Goal: Task Accomplishment & Management: Complete application form

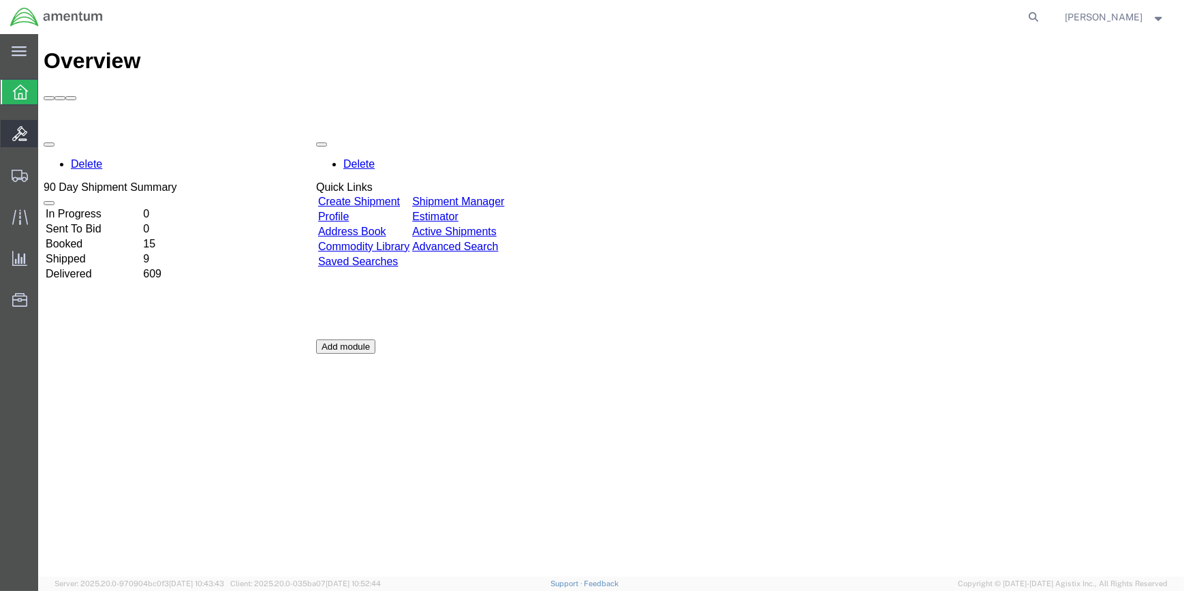
click at [23, 127] on icon at bounding box center [19, 133] width 15 height 15
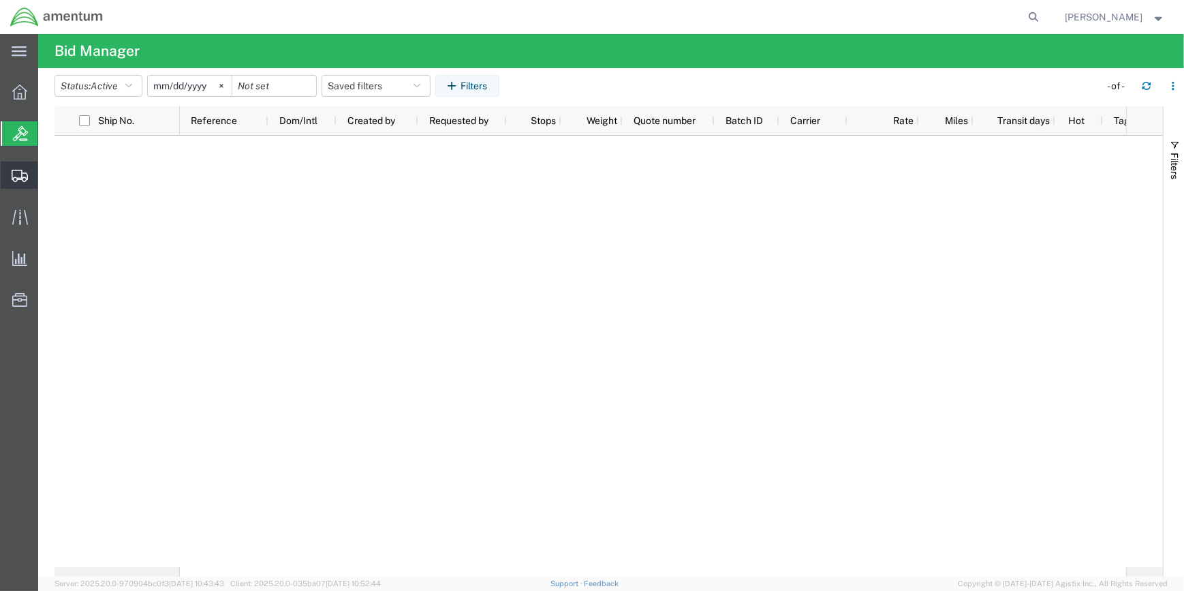
drag, startPoint x: 98, startPoint y: 218, endPoint x: 108, endPoint y: 219, distance: 10.2
click at [0, 0] on span "Create Shipment" at bounding box center [0, 0] width 0 height 0
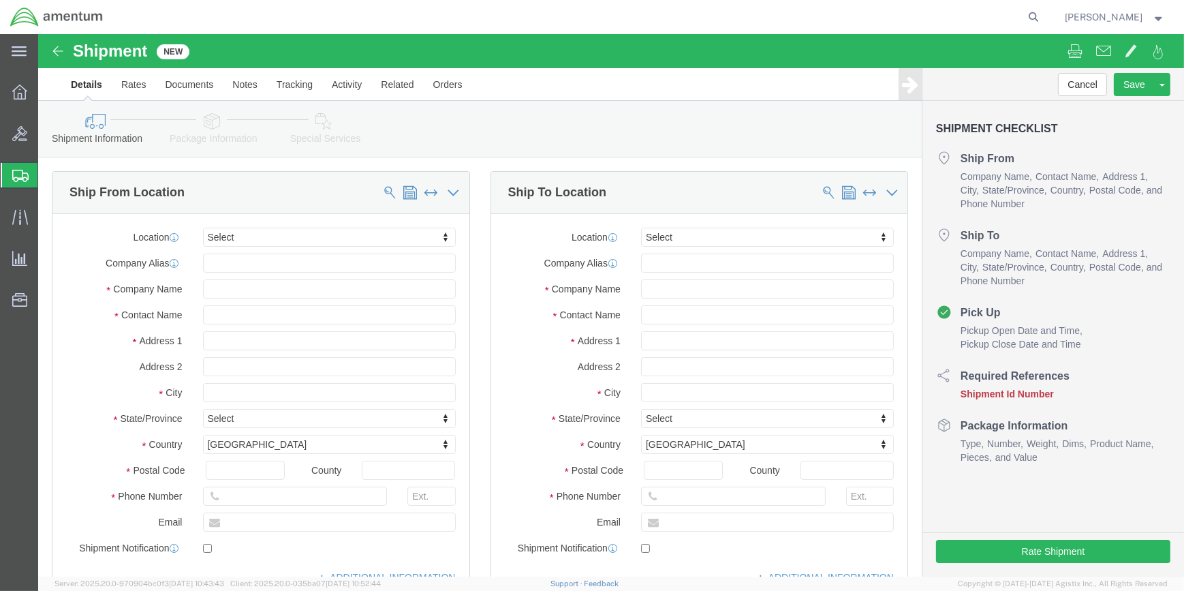
select select
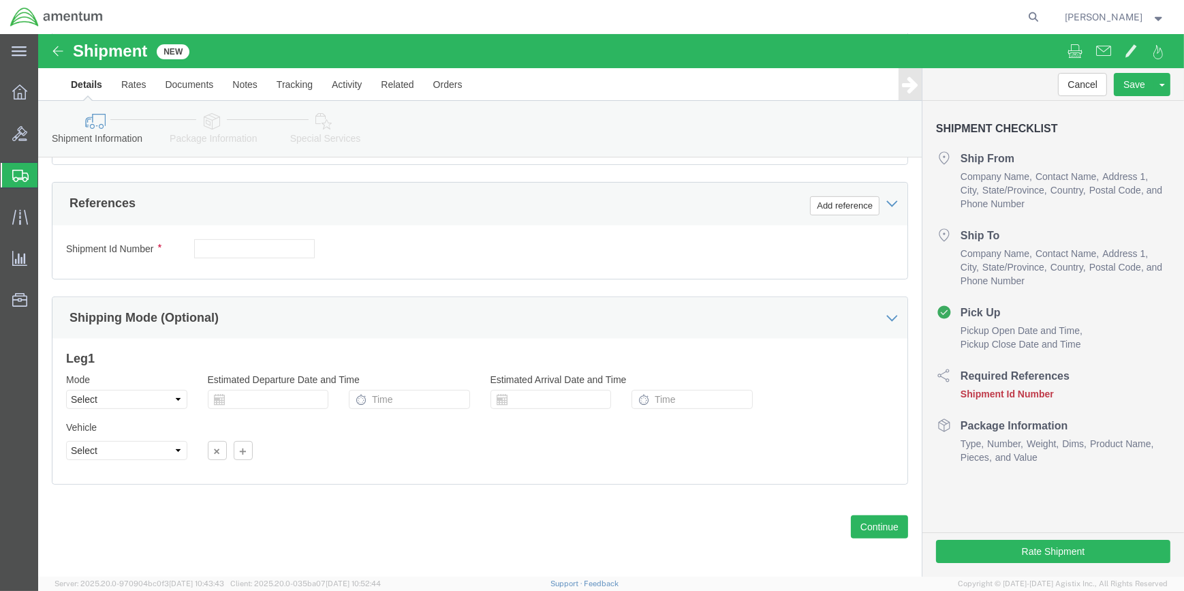
scroll to position [627, 0]
drag, startPoint x: 173, startPoint y: 87, endPoint x: 187, endPoint y: 91, distance: 14.2
click icon
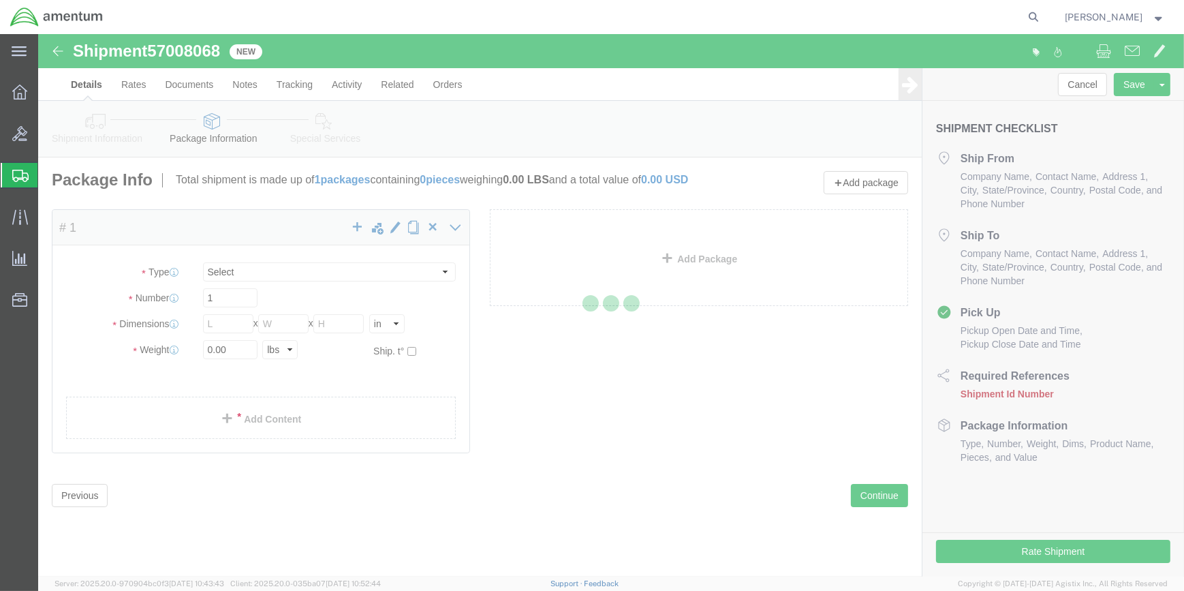
select select "CBOX"
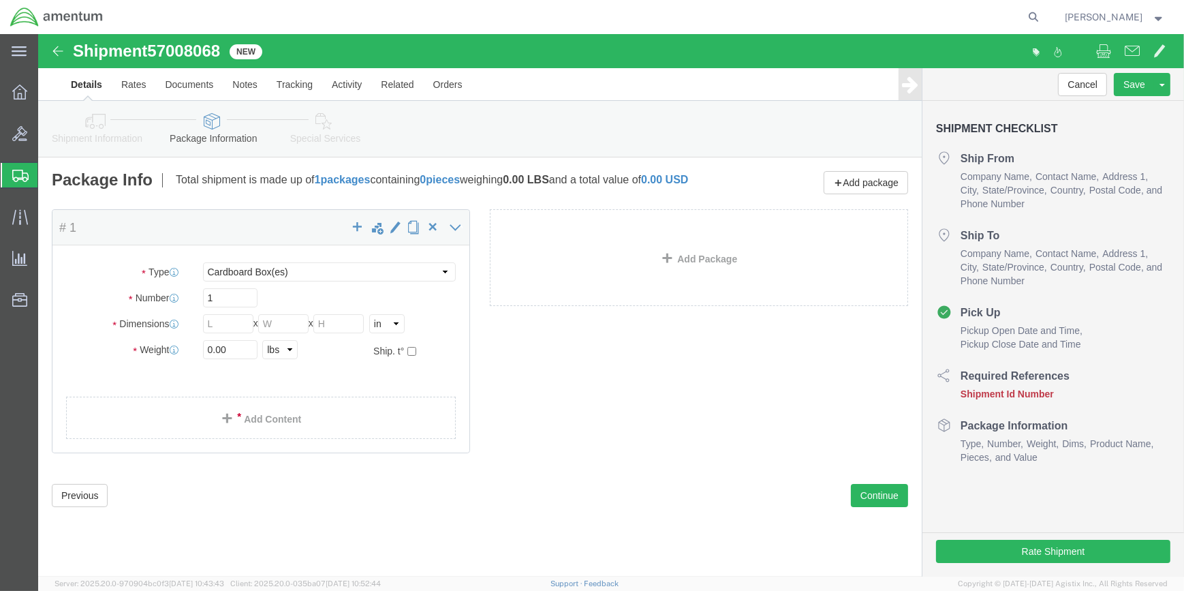
click icon
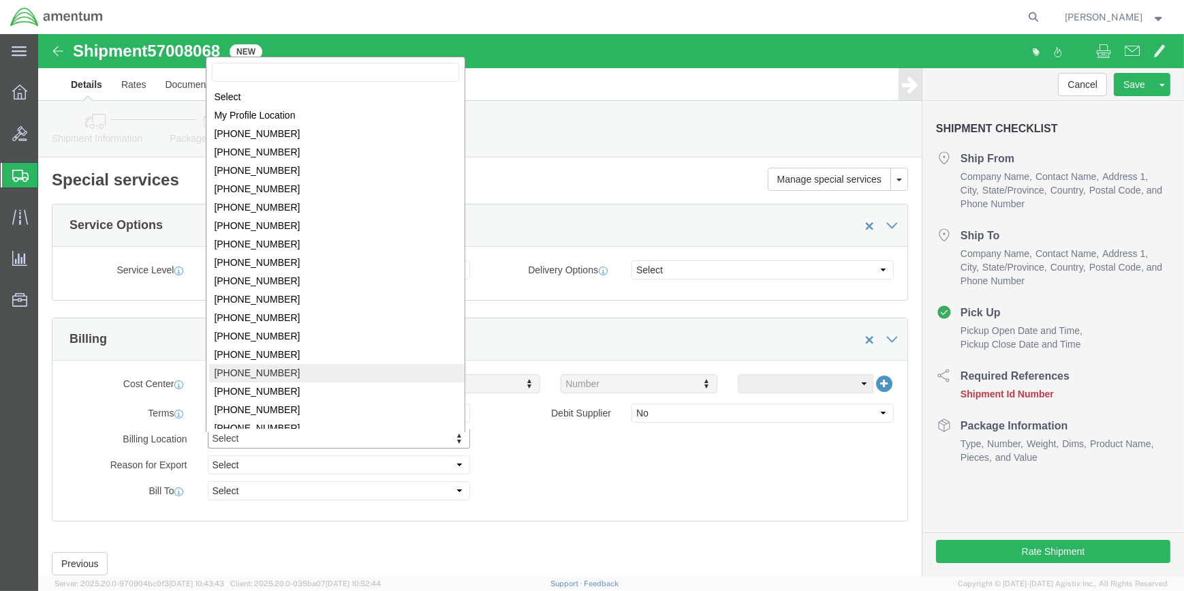
drag, startPoint x: 579, startPoint y: 491, endPoint x: 465, endPoint y: 425, distance: 131.0
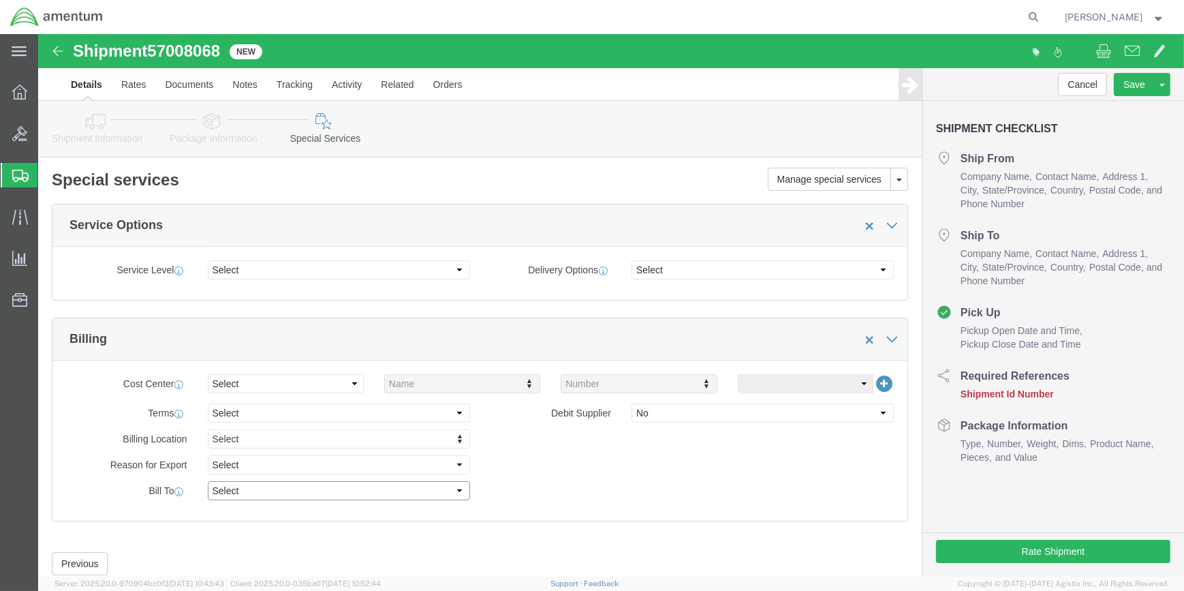
click select "Select Recipient Account Sender/Shipper Third Party Account"
click div "Cost Center Select Buyer Cost Center Department Operations Number Order Number …"
click select "Select Free of Charge Free of Cost NET 30 NET 45 NET 60 See Comment"
select select "FREE_OF_CHARGE"
click select "Select Free of Charge Free of Cost NET 30 NET 45 NET 60 See Comment"
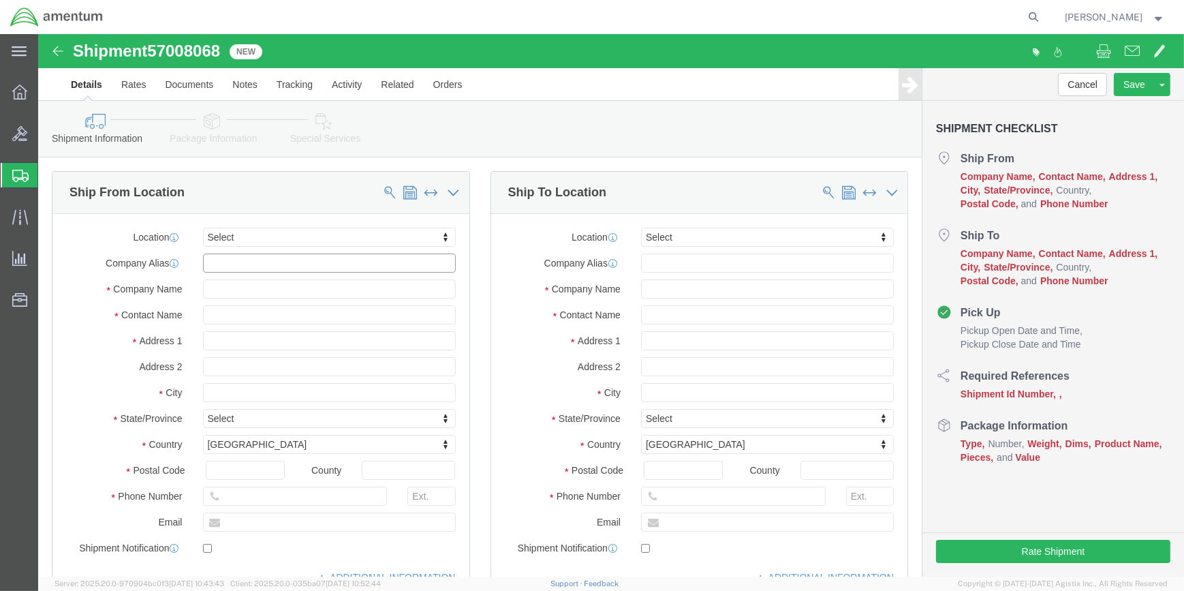
drag, startPoint x: 262, startPoint y: 228, endPoint x: 292, endPoint y: 228, distance: 30.0
click input "text"
type input "wsa"
click div
type input "WSA"
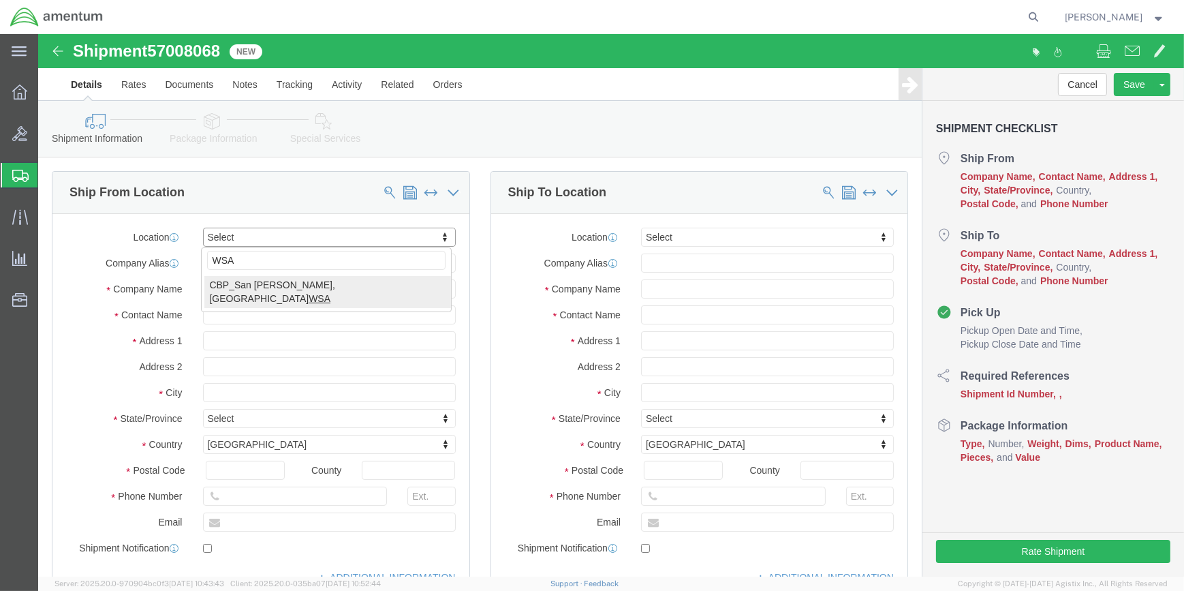
select select "49914"
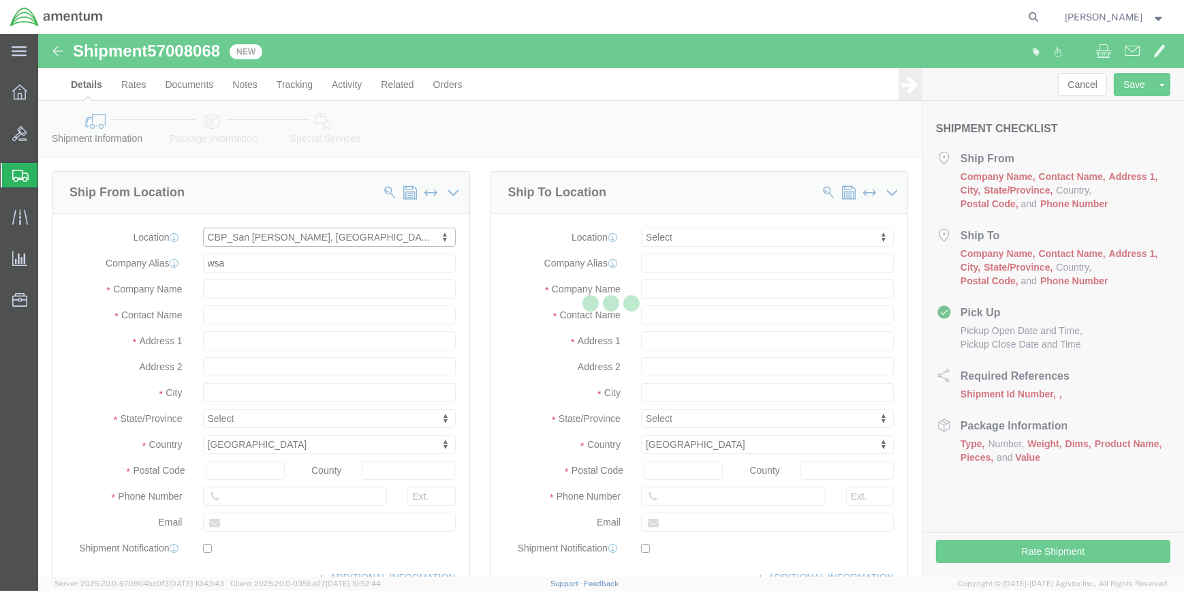
select select "[GEOGRAPHIC_DATA]"
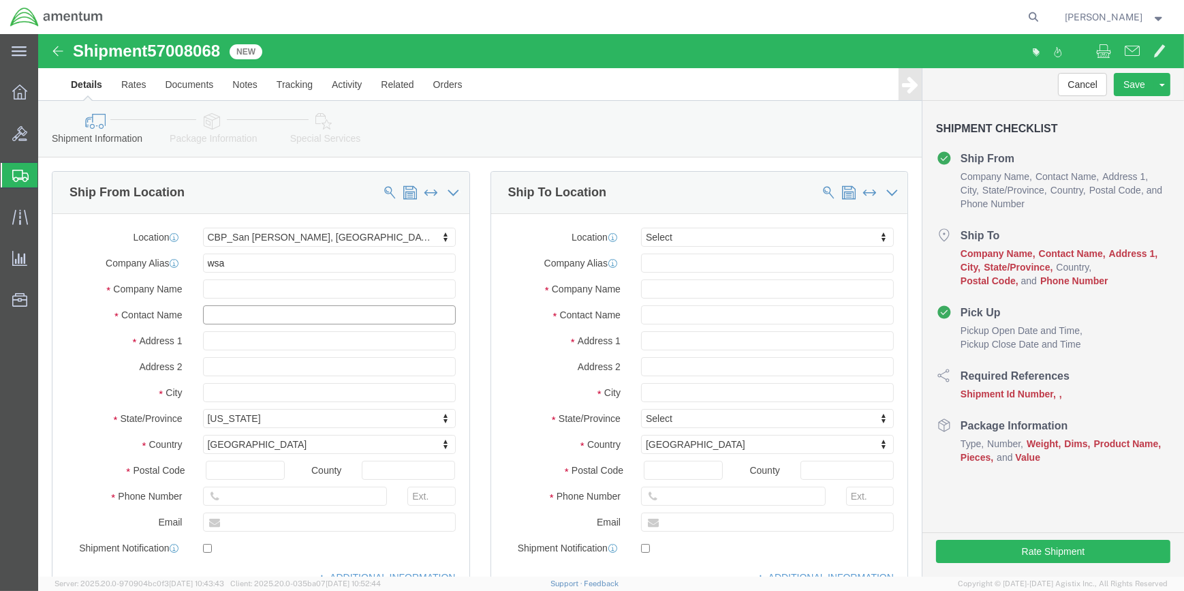
drag, startPoint x: 222, startPoint y: 275, endPoint x: 119, endPoint y: 270, distance: 103.7
click div "Contact Name"
type input "[PERSON_NAME]"
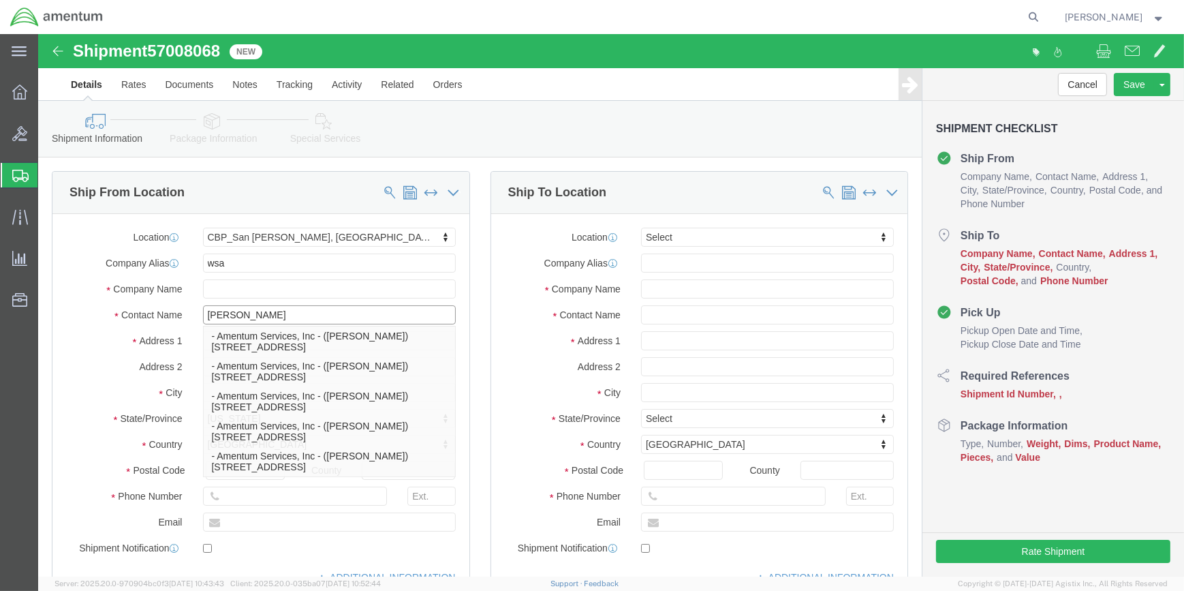
type input "[PERSON_NAME]"
click input "text"
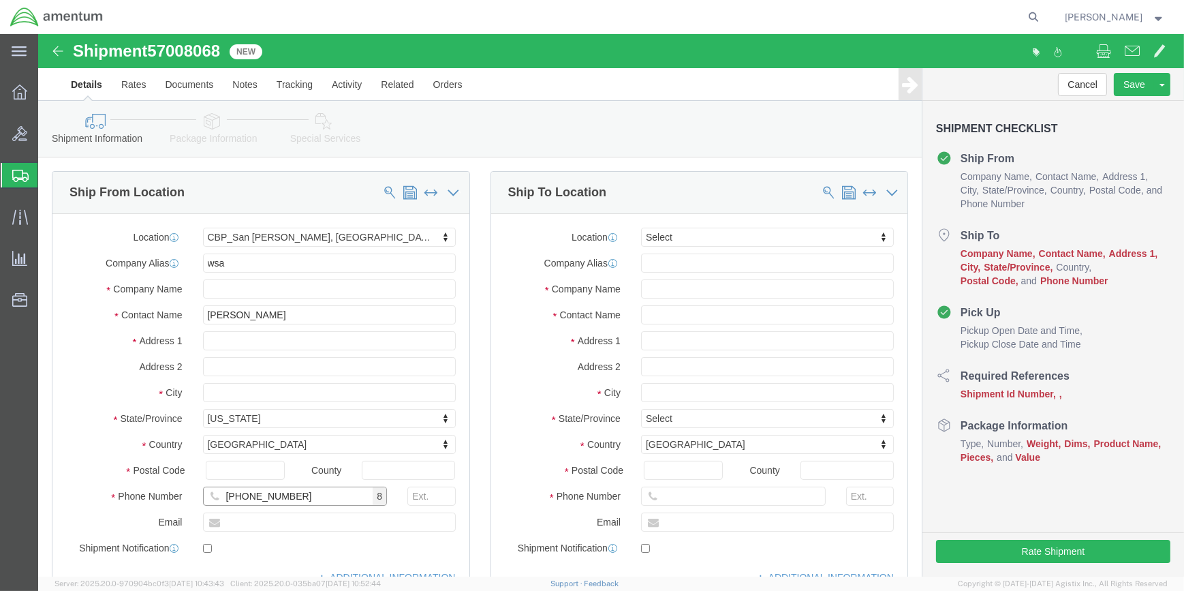
type input "[PHONE_NUMBER]"
drag, startPoint x: 247, startPoint y: 487, endPoint x: 174, endPoint y: 487, distance: 72.2
click input "text"
type input "[PERSON_NAME][EMAIL_ADDRESS][PERSON_NAME][DOMAIN_NAME]"
drag, startPoint x: 658, startPoint y: 201, endPoint x: 673, endPoint y: 202, distance: 14.3
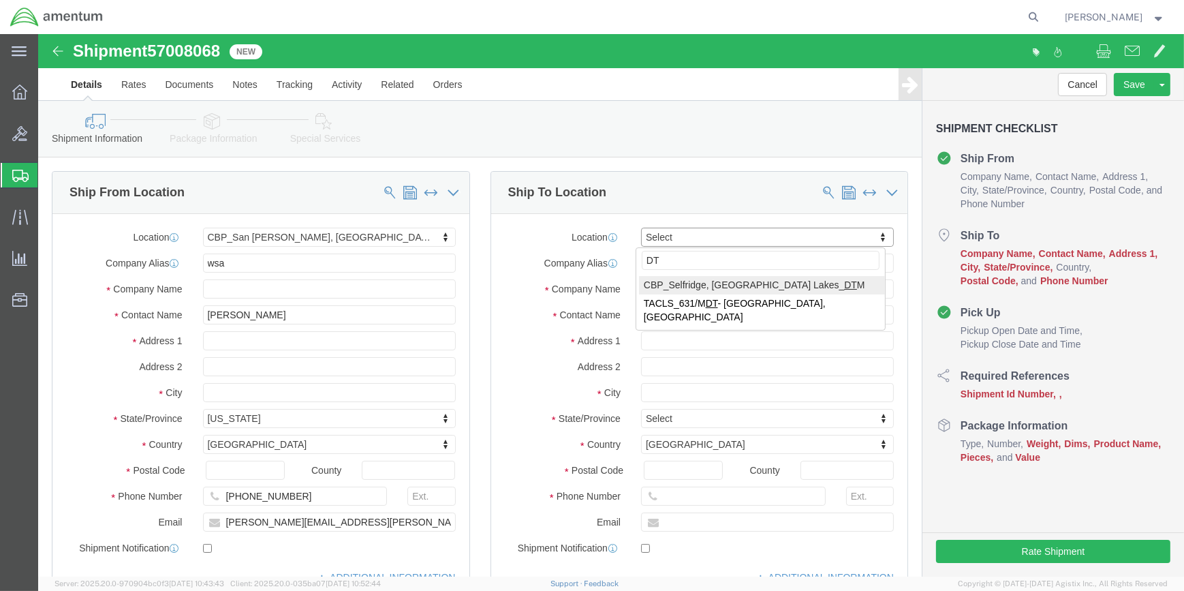
type input "DTM"
select select "49921"
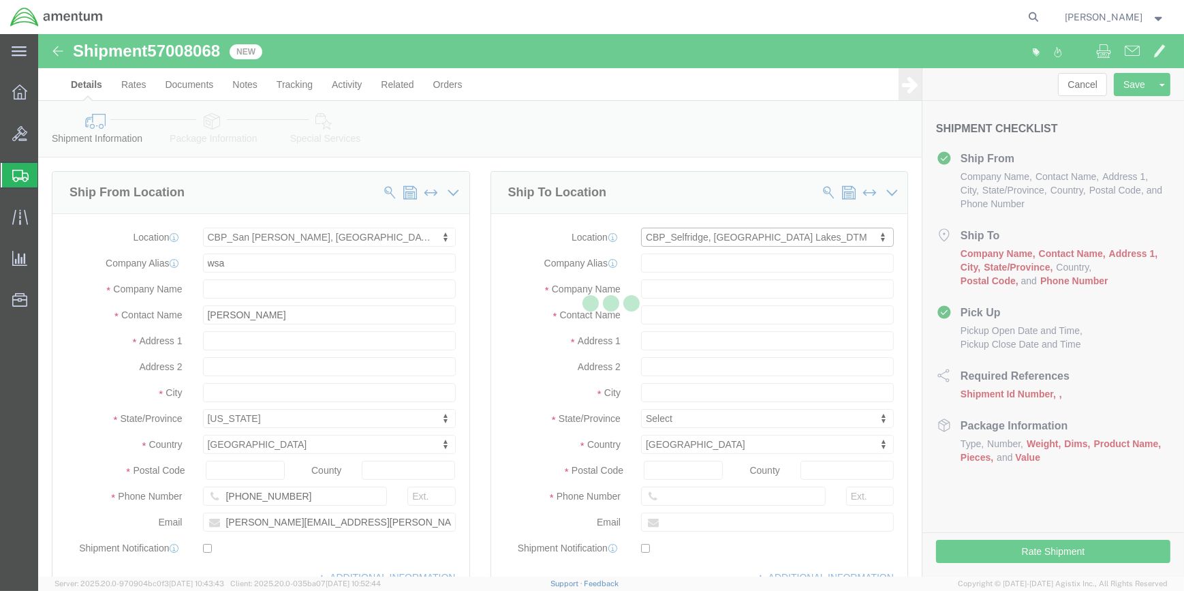
select select "MI"
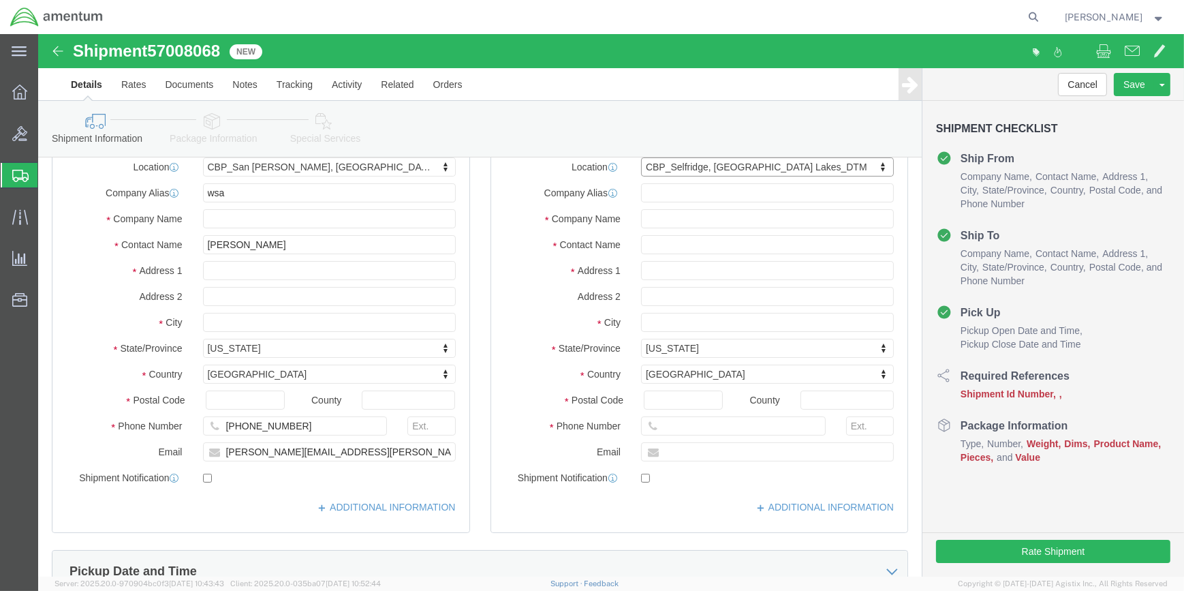
scroll to position [61, 0]
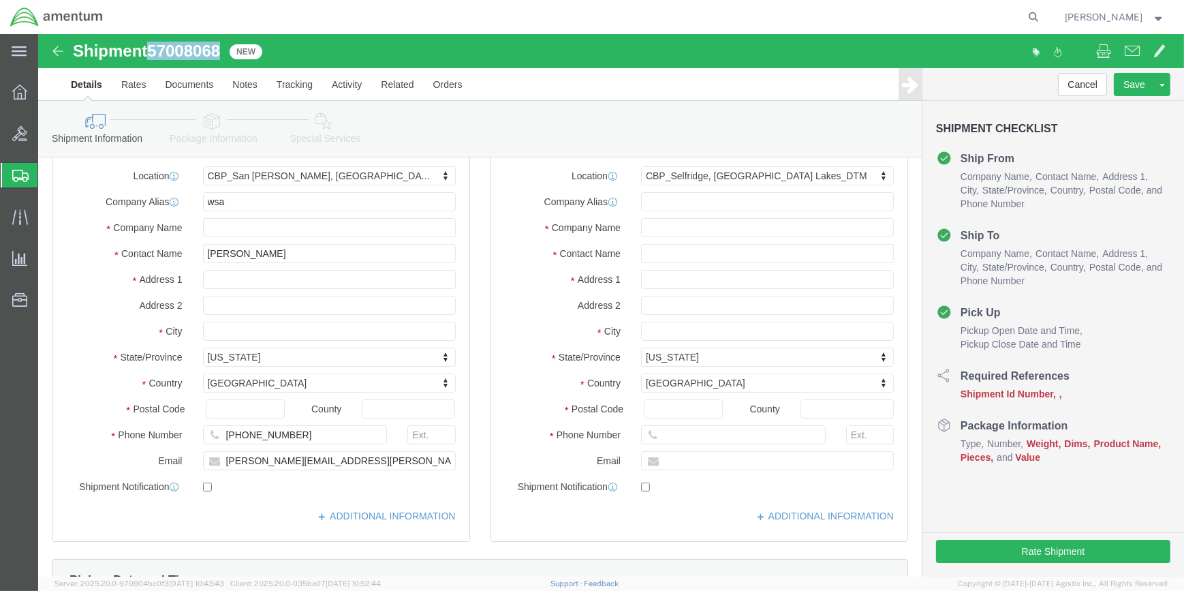
drag, startPoint x: 114, startPoint y: 9, endPoint x: 175, endPoint y: 14, distance: 60.8
click span "57008068"
copy span "57008068"
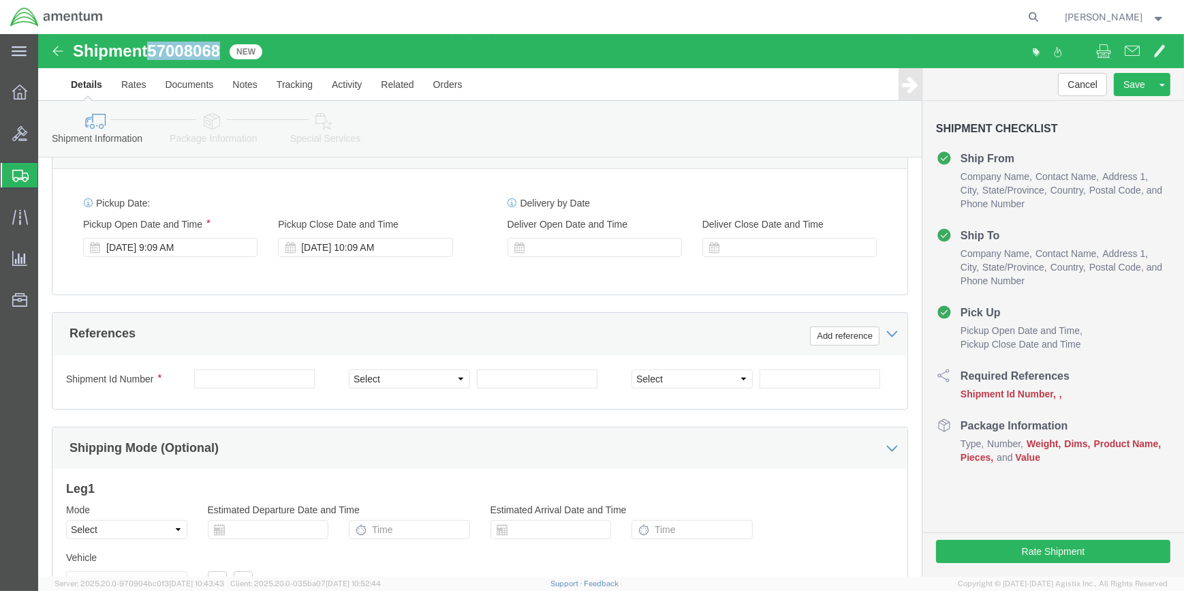
scroll to position [495, 0]
click input "text"
paste input "57008068"
type input "57008068"
drag, startPoint x: 416, startPoint y: 342, endPoint x: 410, endPoint y: 349, distance: 9.6
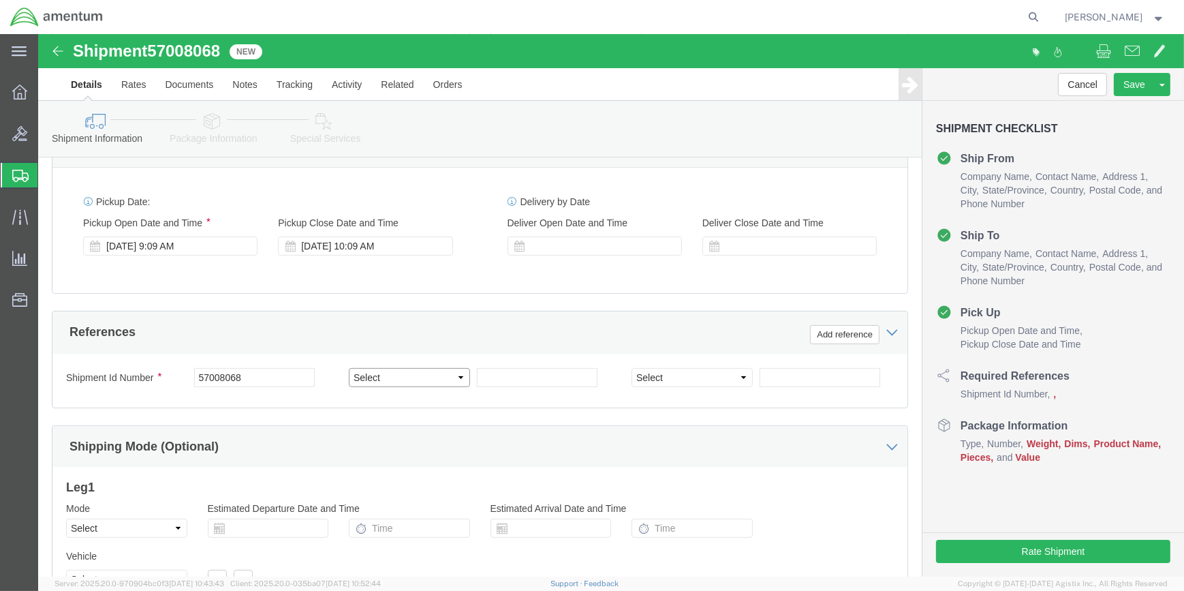
click select "Select Account Type Activity ID Airline Appointment Number ASN Batch Request # …"
select select "CUSTREF"
click select "Select Account Type Activity ID Airline Appointment Number ASN Batch Request # …"
drag, startPoint x: 491, startPoint y: 341, endPoint x: 499, endPoint y: 341, distance: 7.5
click input "text"
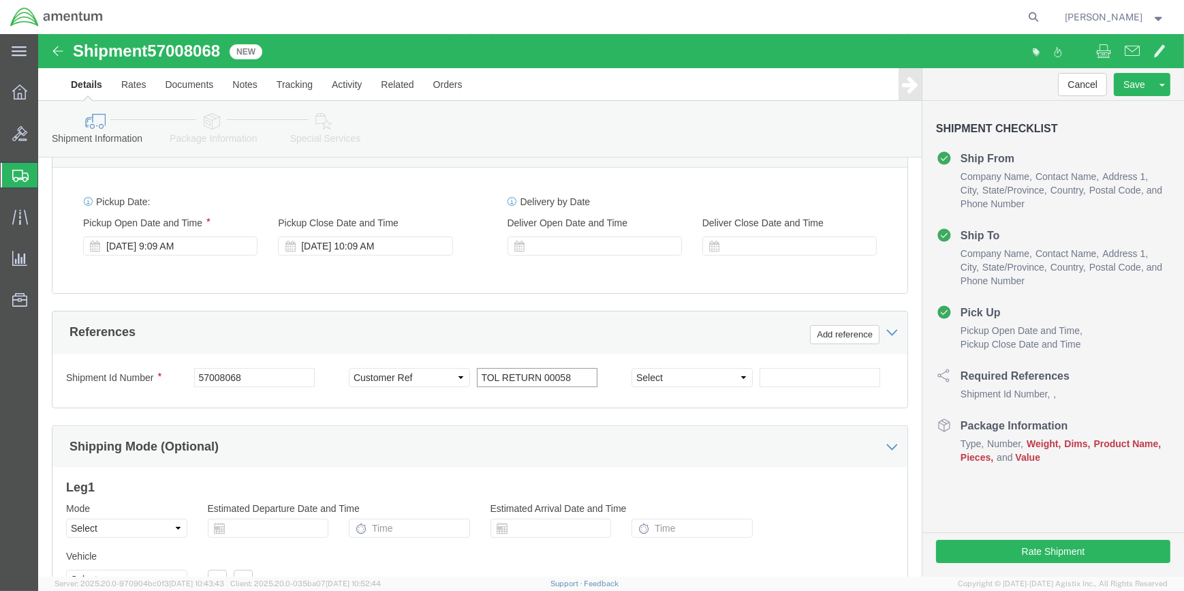
type input "TOL RETURN 00058"
drag, startPoint x: 699, startPoint y: 341, endPoint x: 673, endPoint y: 370, distance: 39.1
click select "Select Account Type Activity ID Airline Appointment Number ASN Batch Request # …"
select select "DEPT"
click select "Select Account Type Activity ID Airline Appointment Number ASN Batch Request # …"
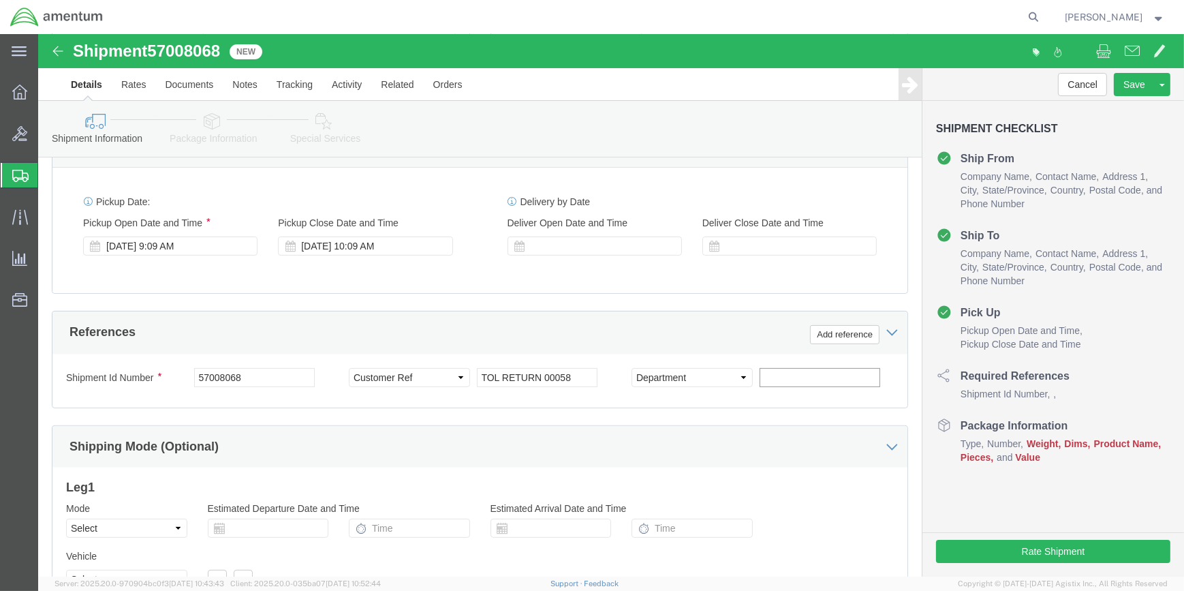
click input "text"
type input "CBP"
click button "Add reference"
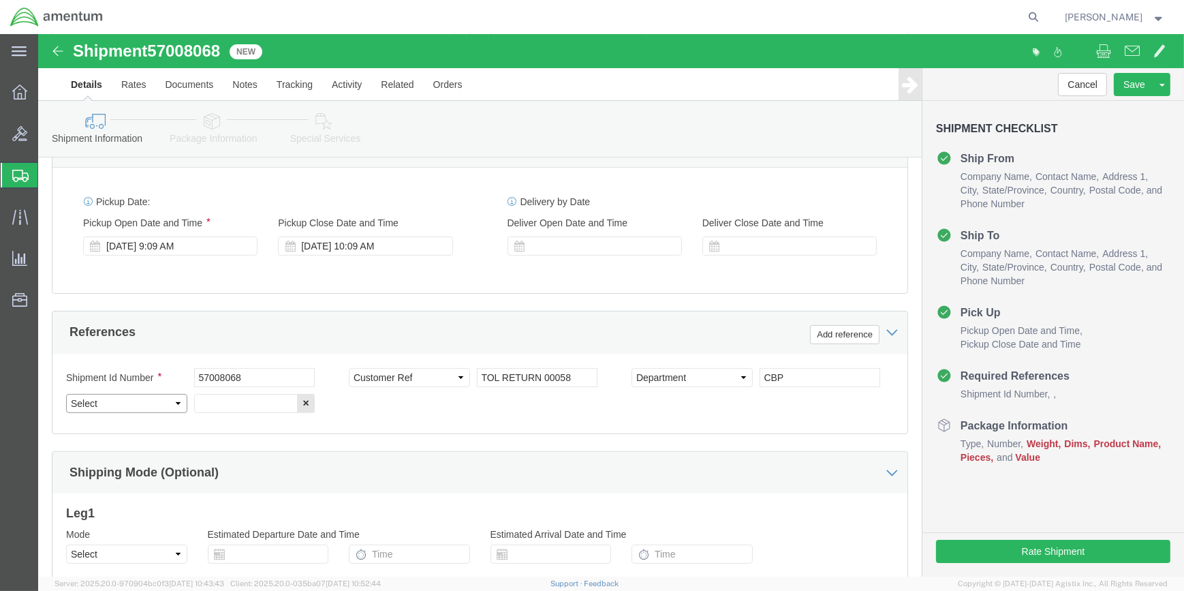
click select "Select Account Type Activity ID Airline Appointment Number ASN Batch Request # …"
select select "PROJNUM"
click select "Select Account Type Activity ID Airline Appointment Number ASN Batch Request # …"
drag, startPoint x: 232, startPoint y: 364, endPoint x: 252, endPoint y: 364, distance: 19.8
click input "text"
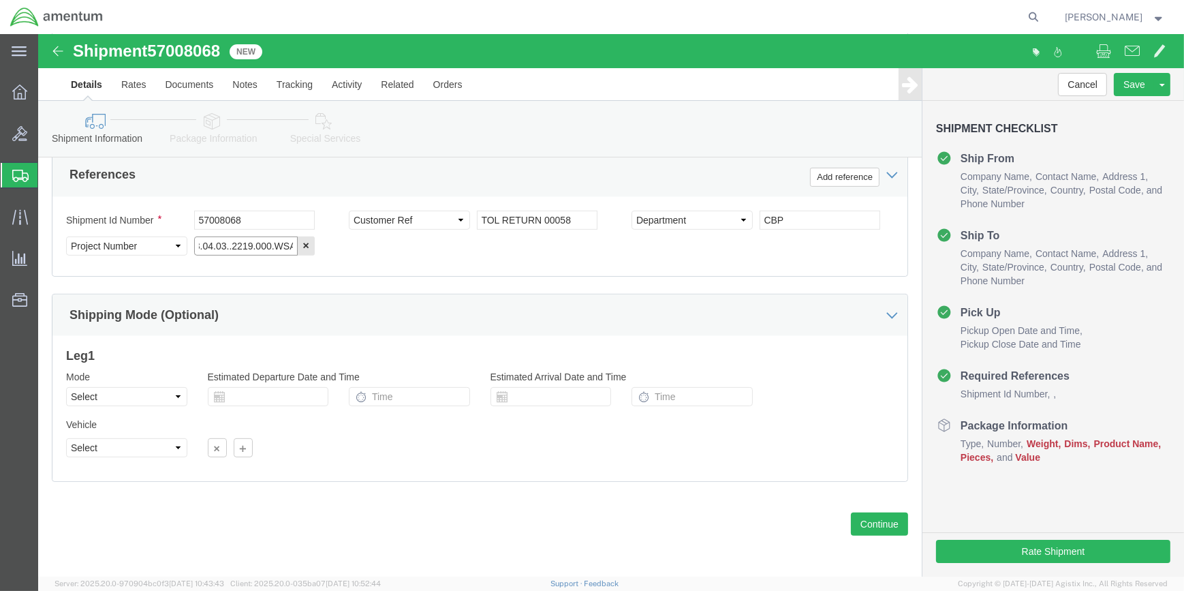
scroll to position [0, 0]
click input "6118.04.03..2219.000.WSA.0000"
type input "6118.04.03.2219.000.WSA.0000"
drag, startPoint x: 306, startPoint y: 212, endPoint x: 491, endPoint y: 241, distance: 187.6
click div "Shipment Id Number 57008068 Select Account Type Activity ID Airline Appointment…"
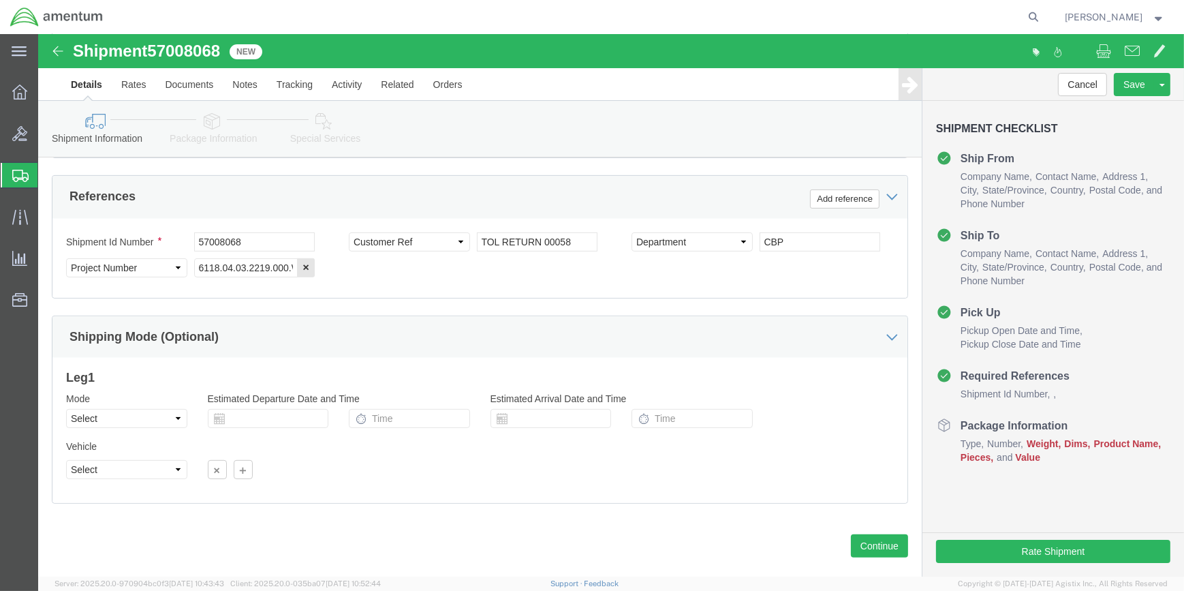
scroll to position [653, 0]
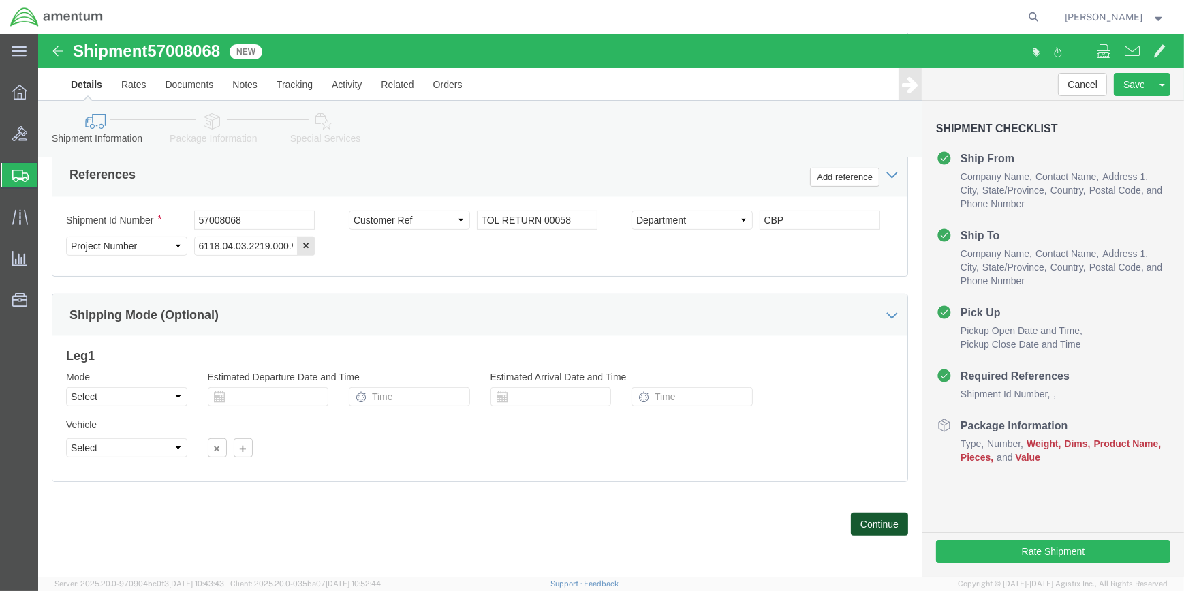
click button "Continue"
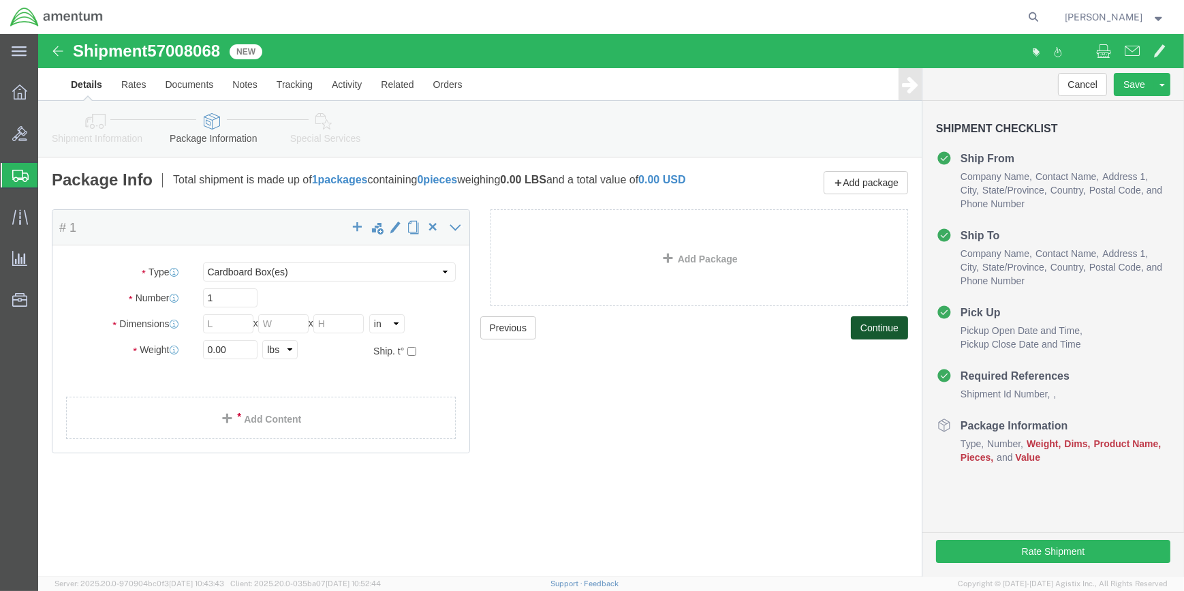
scroll to position [0, 0]
drag, startPoint x: 191, startPoint y: 297, endPoint x: 245, endPoint y: 297, distance: 53.8
click input "text"
type input "12"
type input "10"
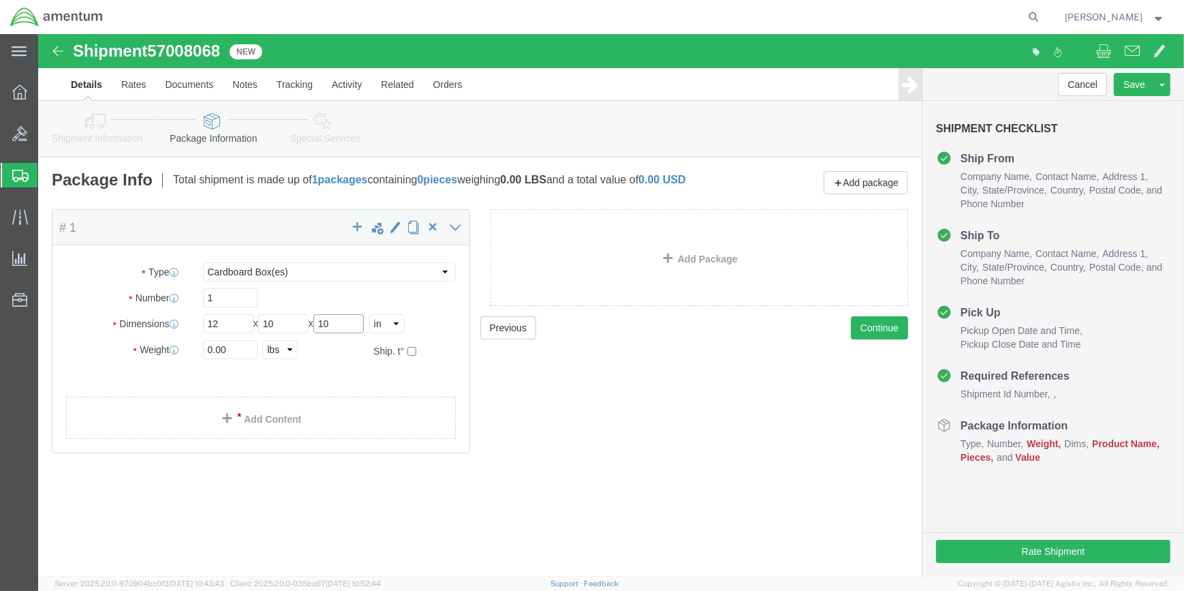
type input "10"
click input "0.00"
type input "0"
type input "2"
click span
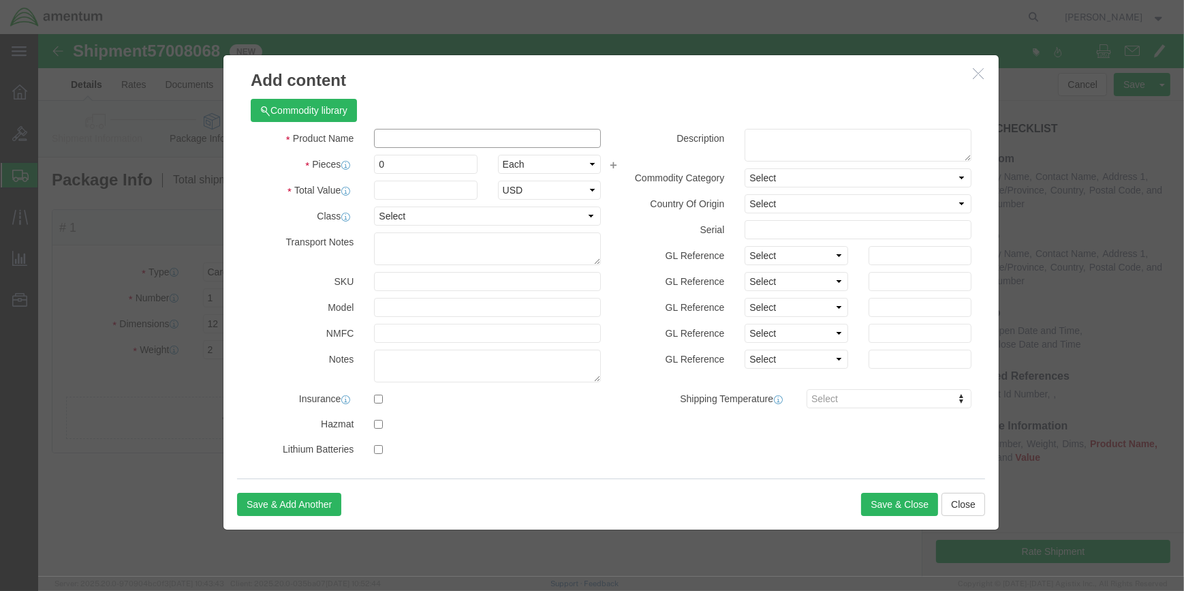
click input "text"
drag, startPoint x: 354, startPoint y: 102, endPoint x: 372, endPoint y: 102, distance: 17.7
click input "ERROSION TOOL"
type input "EROSION TOOL"
click input "0"
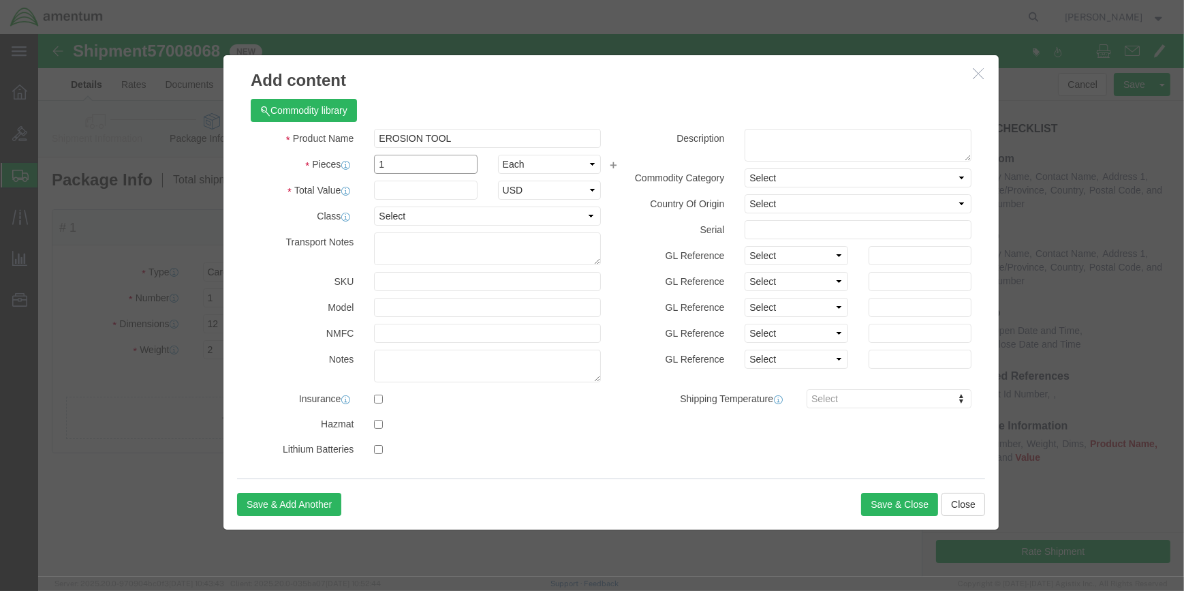
type input "1"
click input "text"
type input "2"
type input "500"
click input "text"
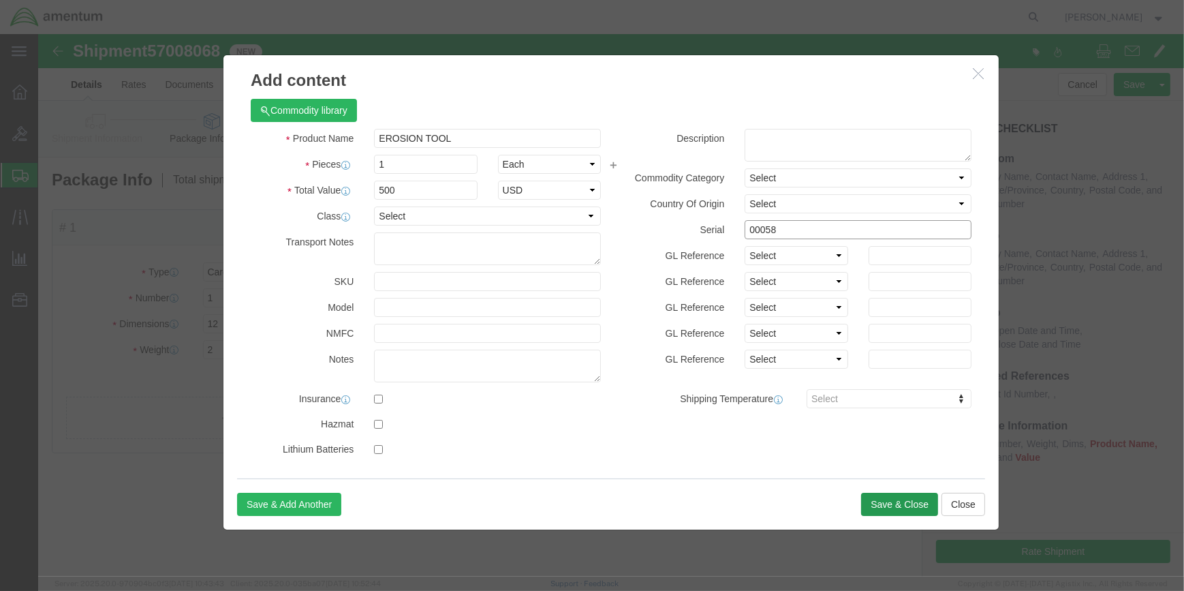
type input "00058"
click button "Save & Close"
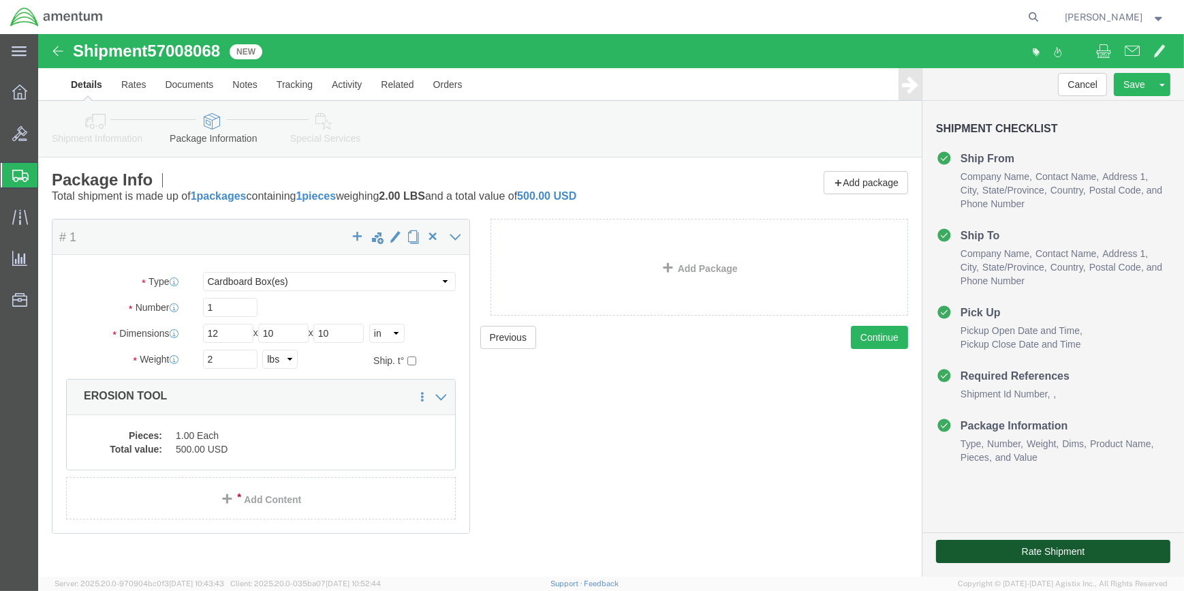
drag, startPoint x: 999, startPoint y: 517, endPoint x: 790, endPoint y: 512, distance: 208.6
click button "Rate Shipment"
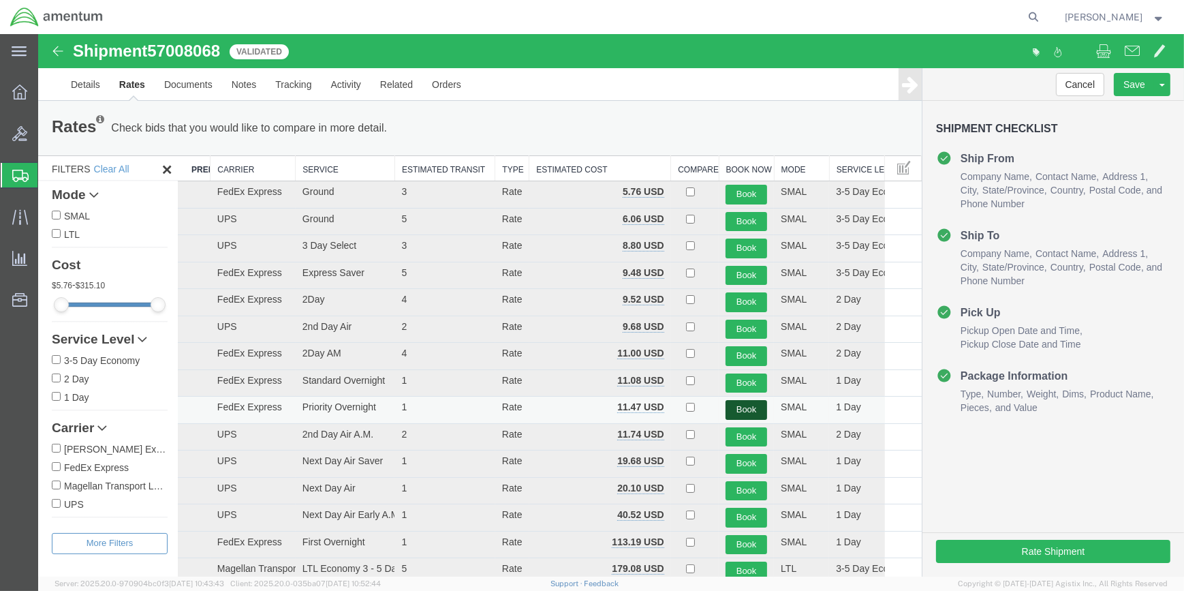
click at [733, 404] on button "Book" at bounding box center [747, 410] width 42 height 20
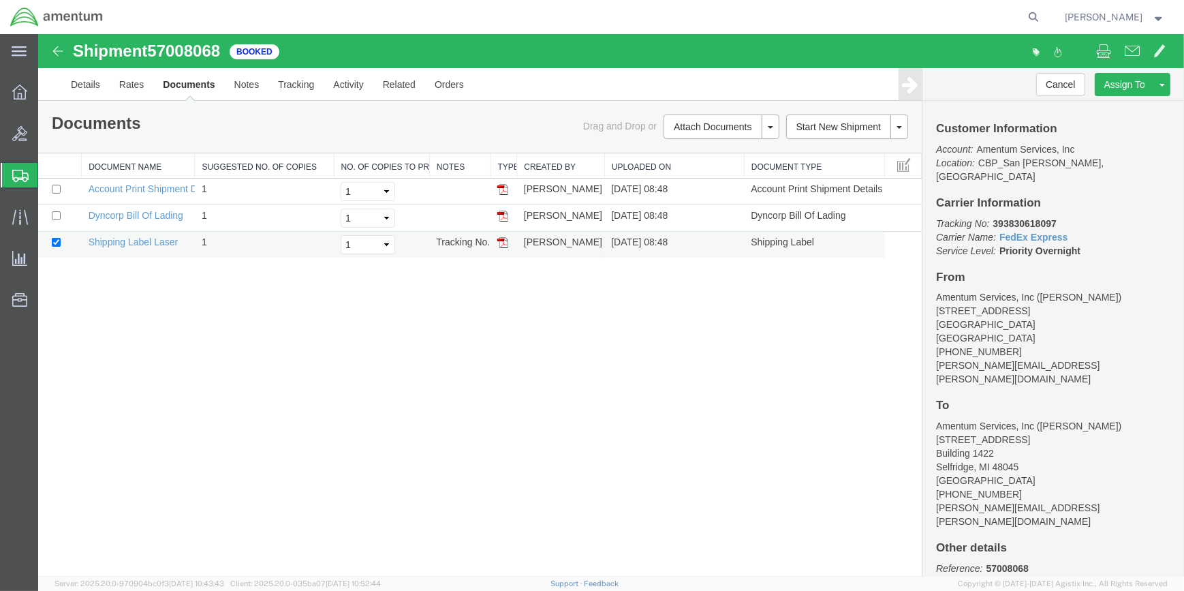
click at [504, 241] on img at bounding box center [502, 242] width 11 height 11
